Goal: Task Accomplishment & Management: Use online tool/utility

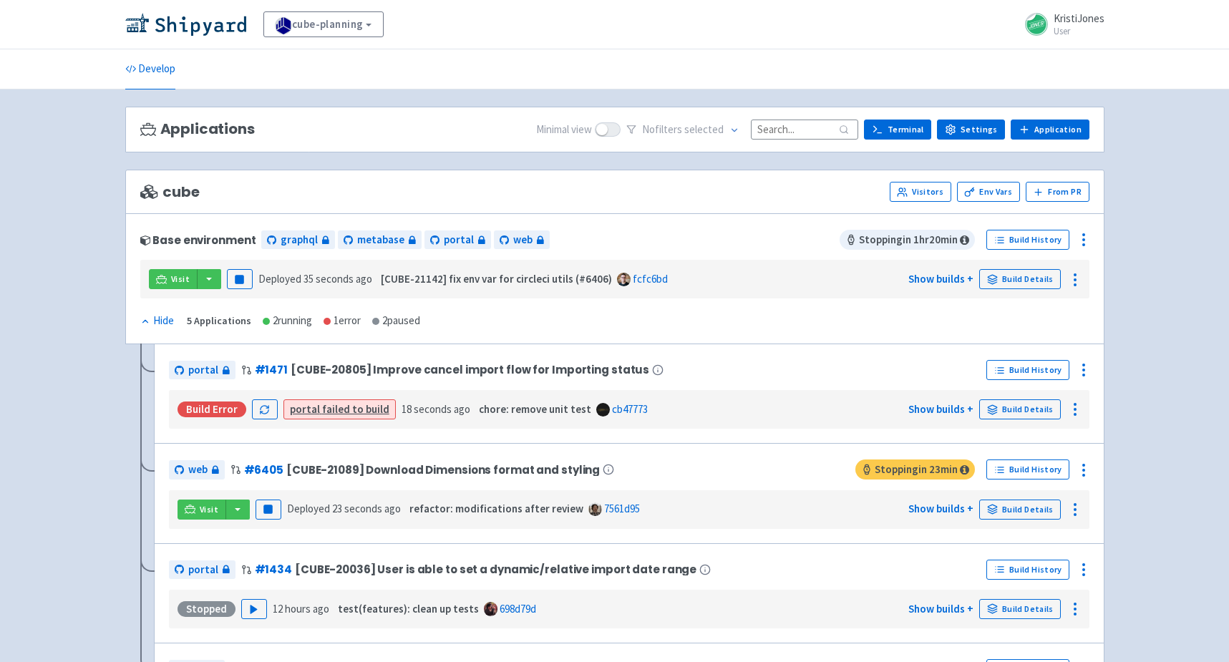
scroll to position [87, 0]
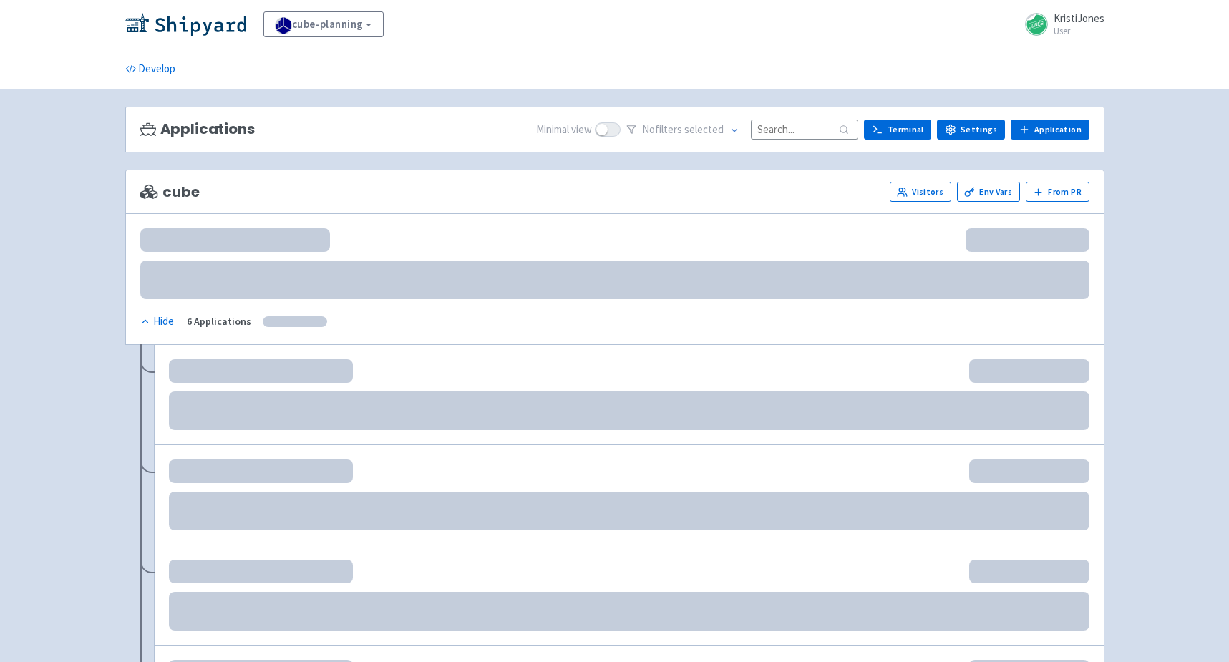
scroll to position [87, 0]
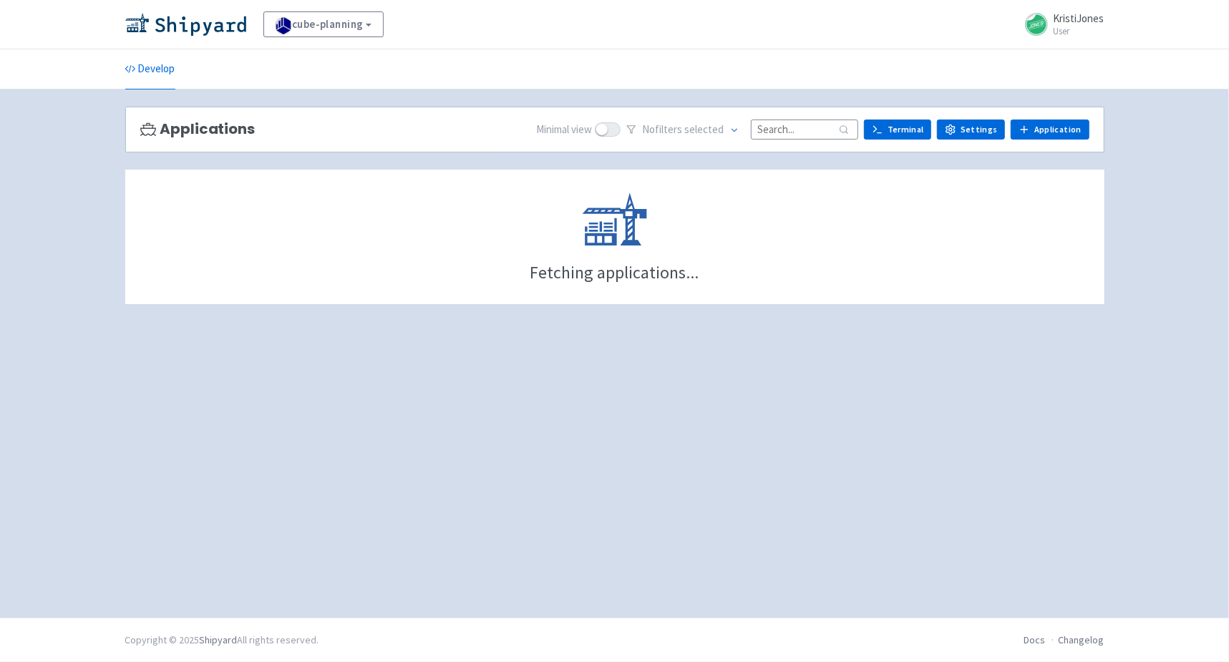
scroll to position [87, 0]
